Goal: Check status: Check status

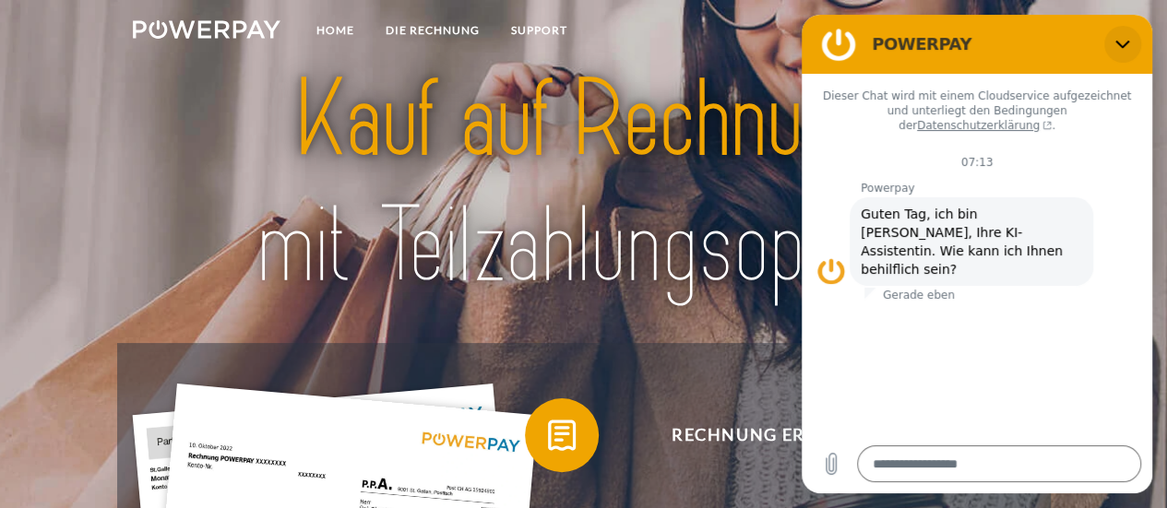
click at [1119, 40] on icon "Schließen" at bounding box center [1123, 44] width 15 height 15
type textarea "*"
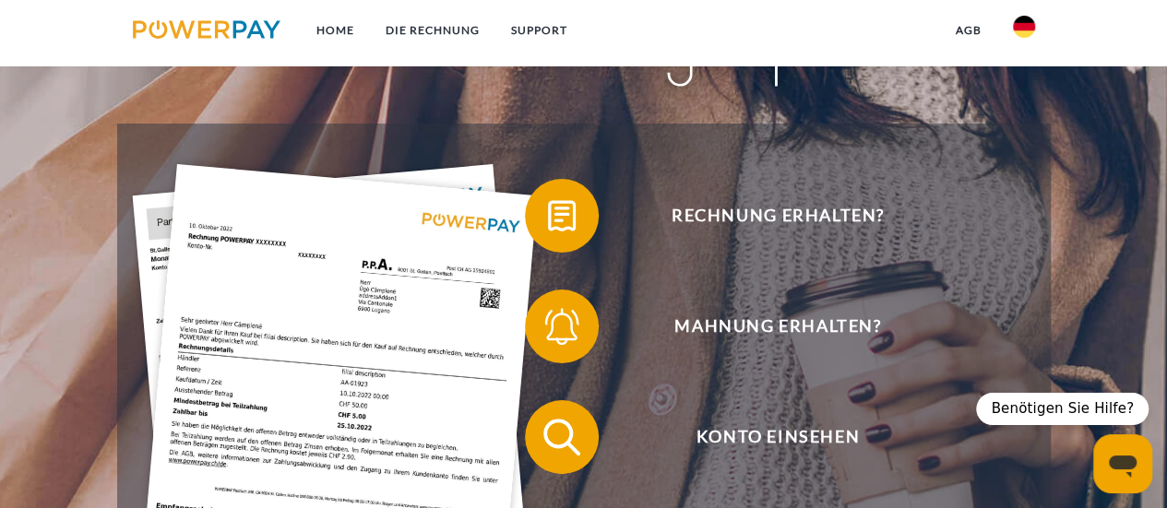
scroll to position [277, 0]
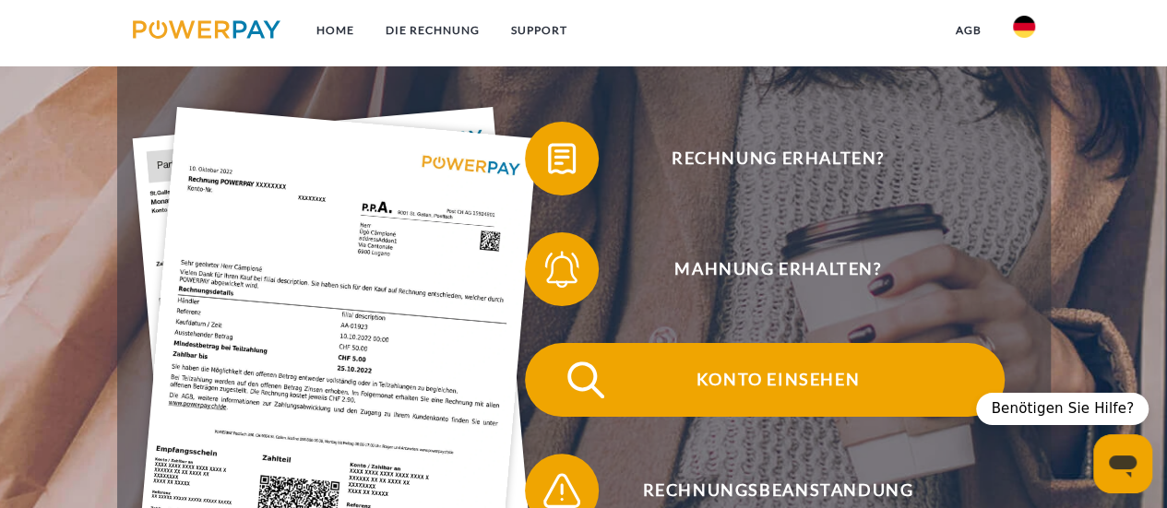
click at [803, 378] on span "Konto einsehen" at bounding box center [778, 380] width 452 height 74
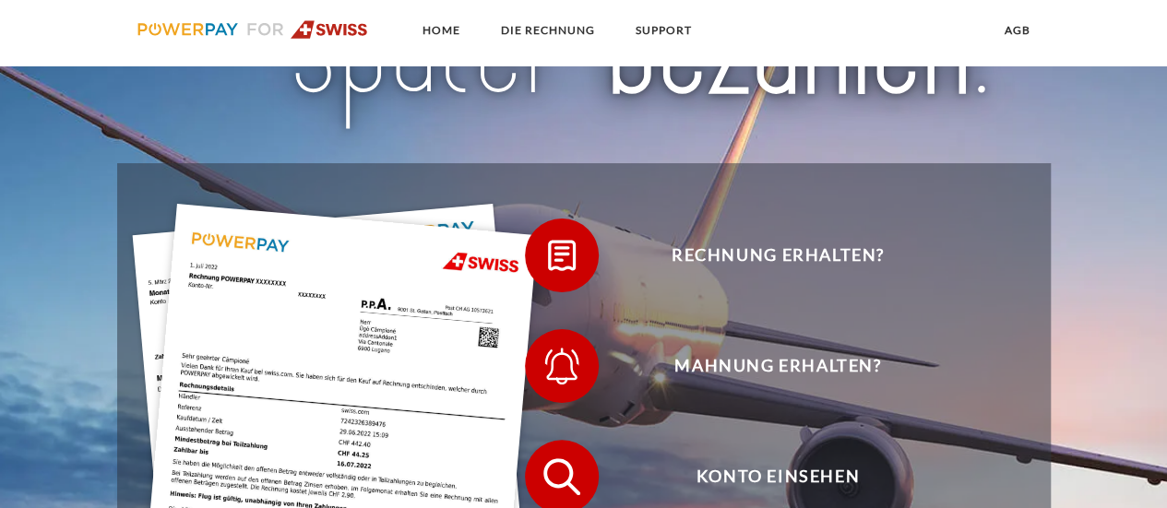
scroll to position [277, 0]
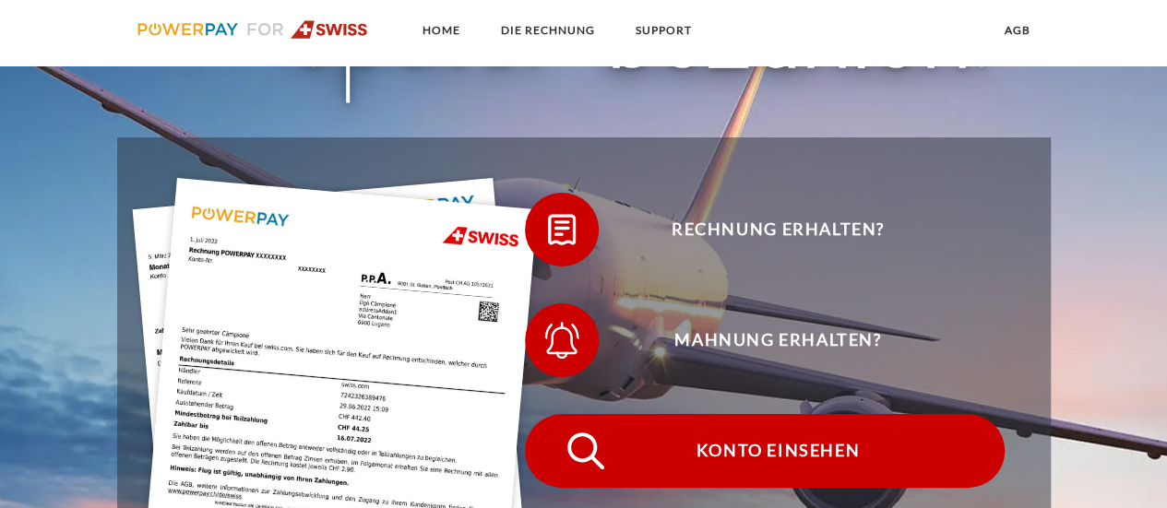
click at [748, 449] on span "Konto einsehen" at bounding box center [778, 451] width 452 height 74
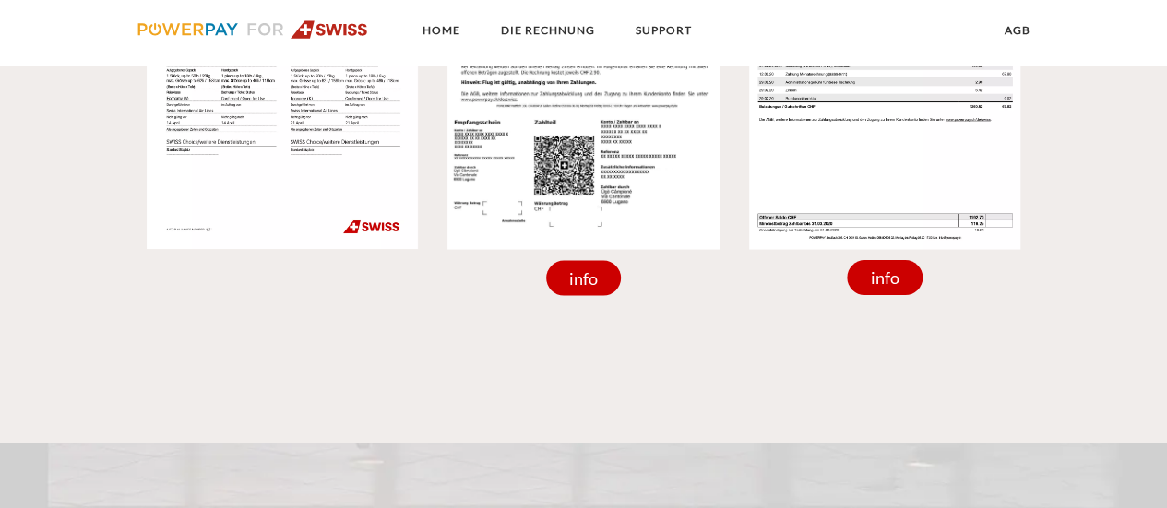
scroll to position [1753, 0]
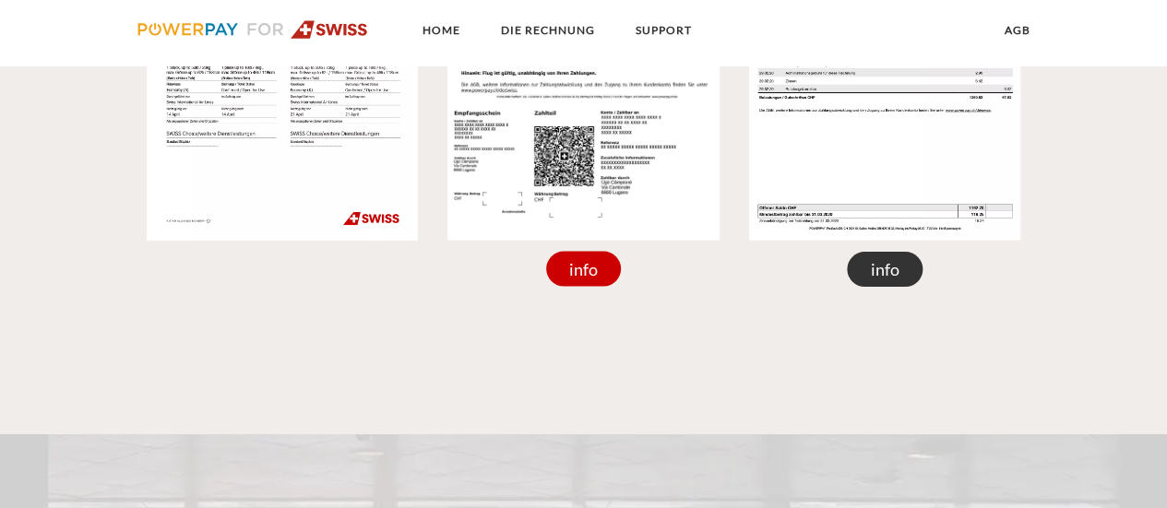
click at [891, 270] on div "info" at bounding box center [885, 269] width 76 height 35
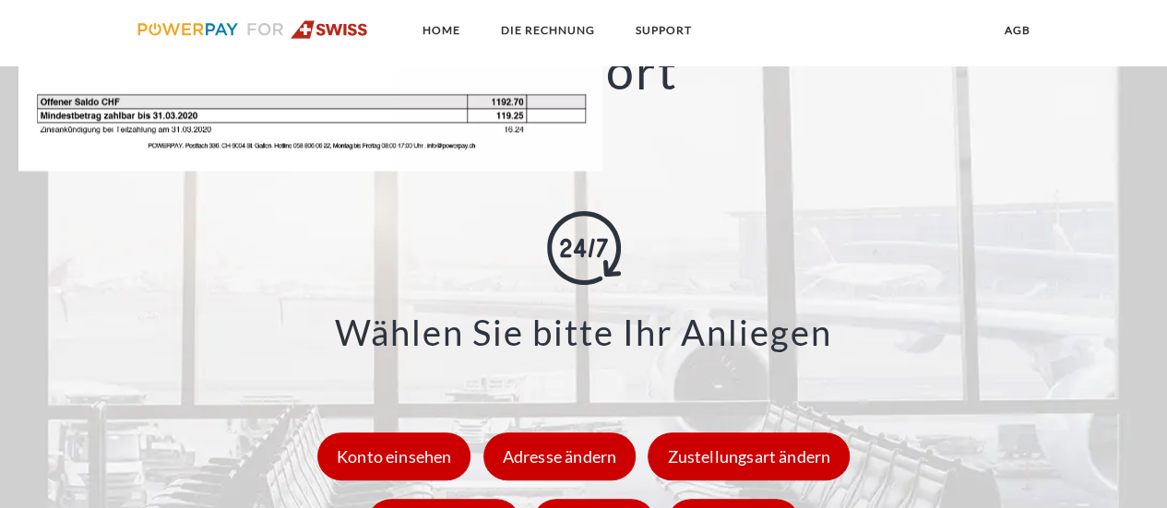
scroll to position [2264, 0]
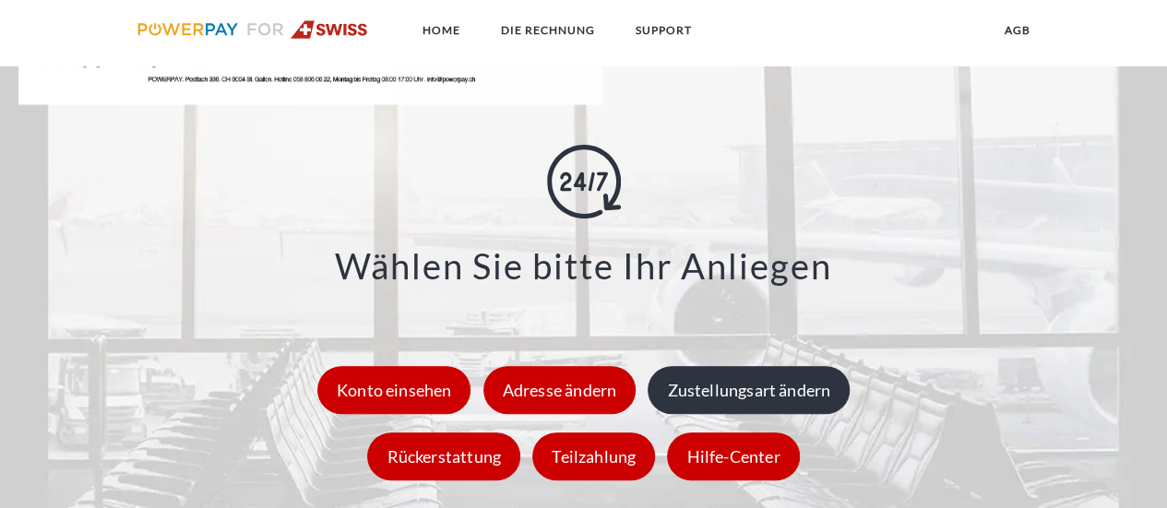
click at [719, 394] on div "Zustellungsart ändern" at bounding box center [749, 390] width 202 height 48
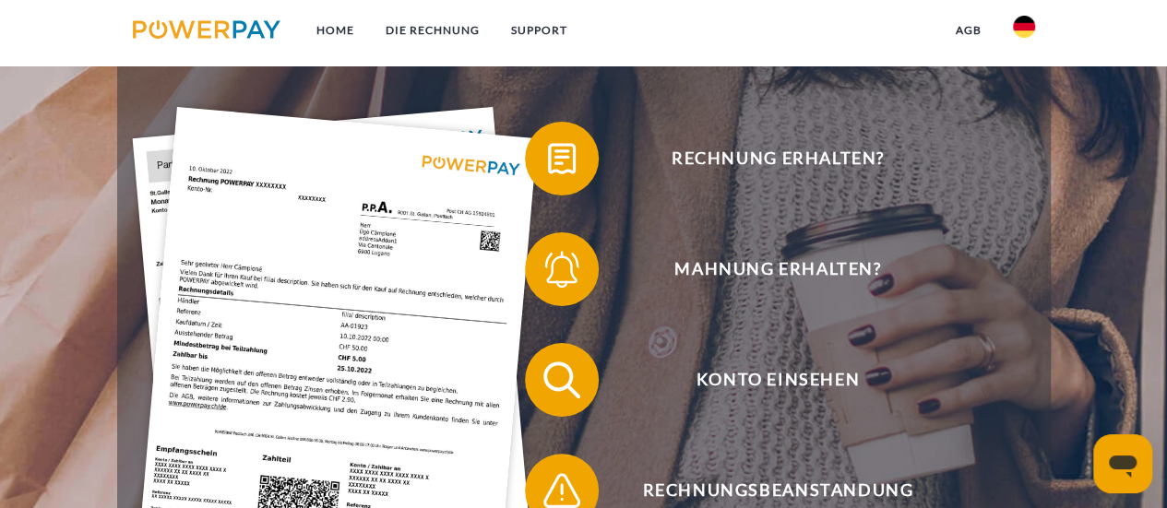
scroll to position [461, 0]
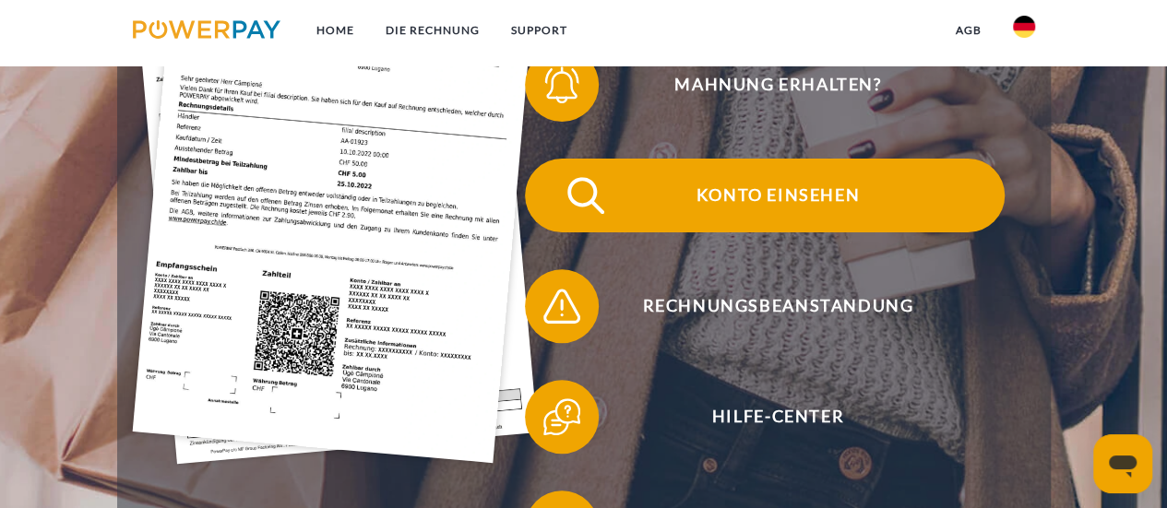
click at [768, 194] on span "Konto einsehen" at bounding box center [778, 196] width 452 height 74
